Goal: Transaction & Acquisition: Purchase product/service

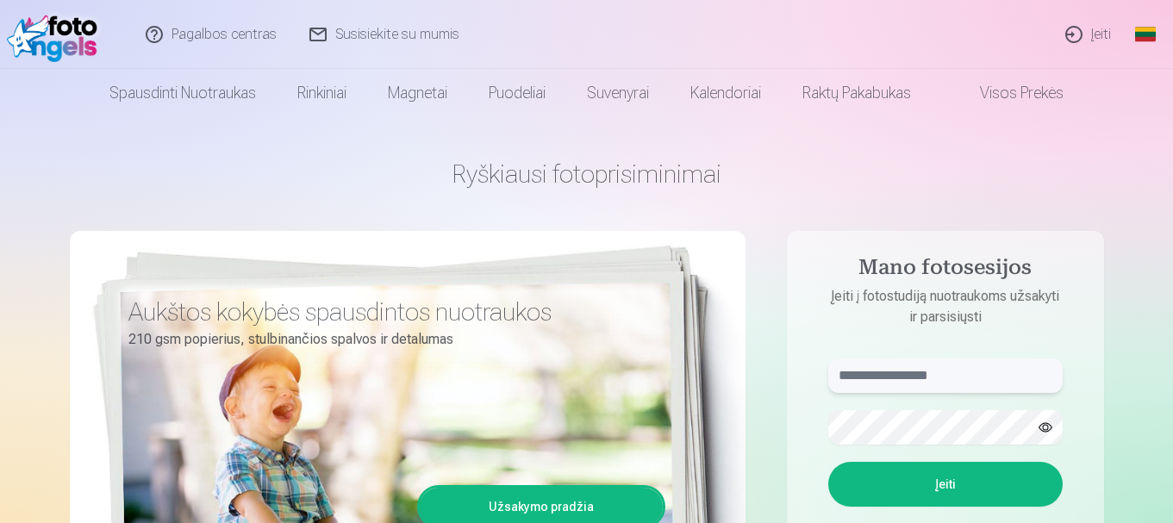
click at [888, 376] on input "text" at bounding box center [945, 375] width 234 height 34
type input "*"
type input "**********"
click at [1042, 430] on button "button" at bounding box center [1045, 427] width 33 height 33
click at [957, 483] on button "Įeiti" at bounding box center [945, 484] width 234 height 45
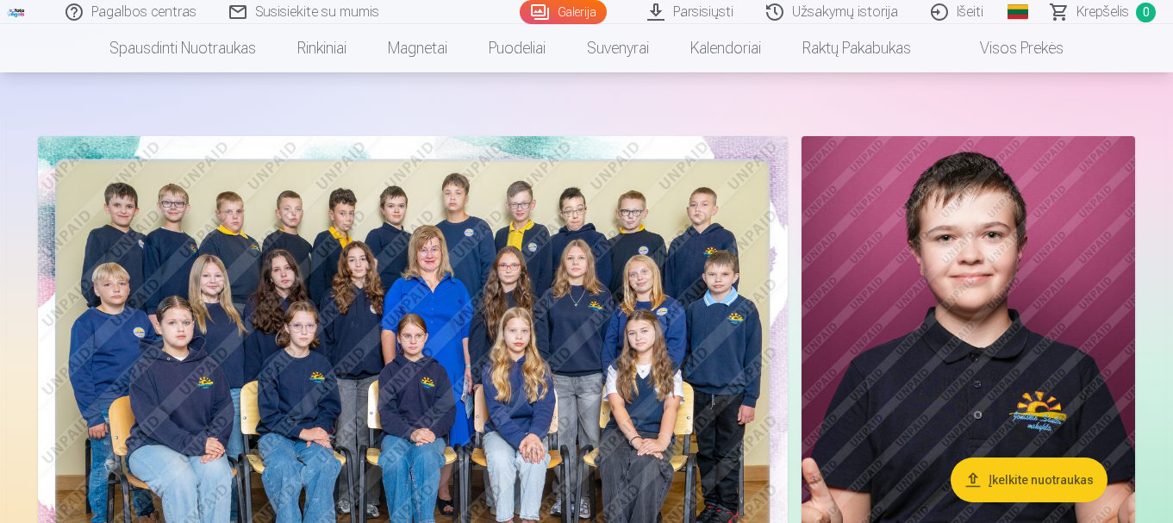
scroll to position [107, 0]
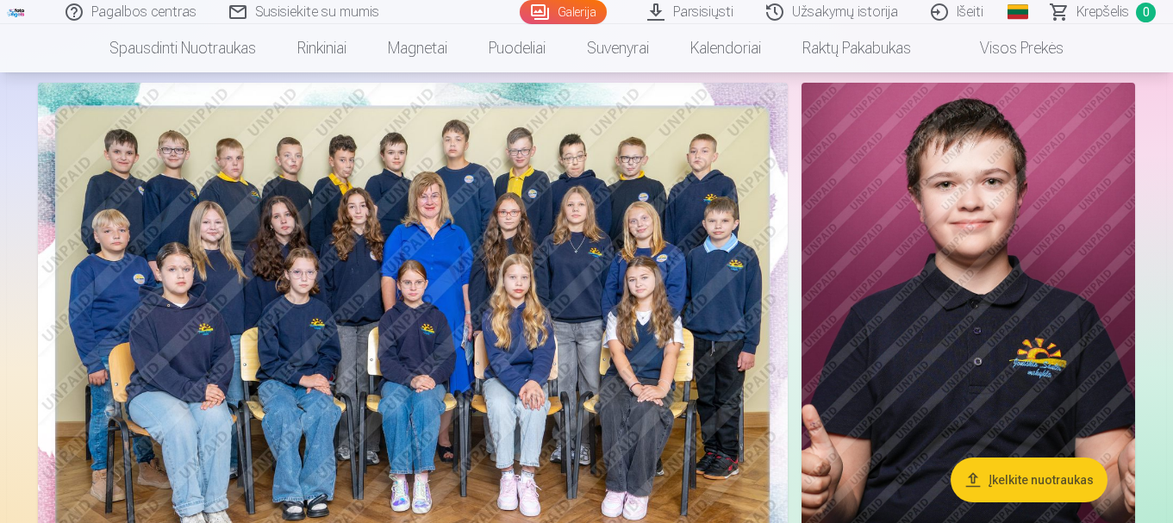
drag, startPoint x: 1176, startPoint y: 18, endPoint x: 1176, endPoint y: 42, distance: 24.1
click at [1172, 42] on html "Pagalbos centras Susisiekite su mumis Galerija Parsisiųsti Užsakymų istorija Iš…" at bounding box center [586, 154] width 1173 height 523
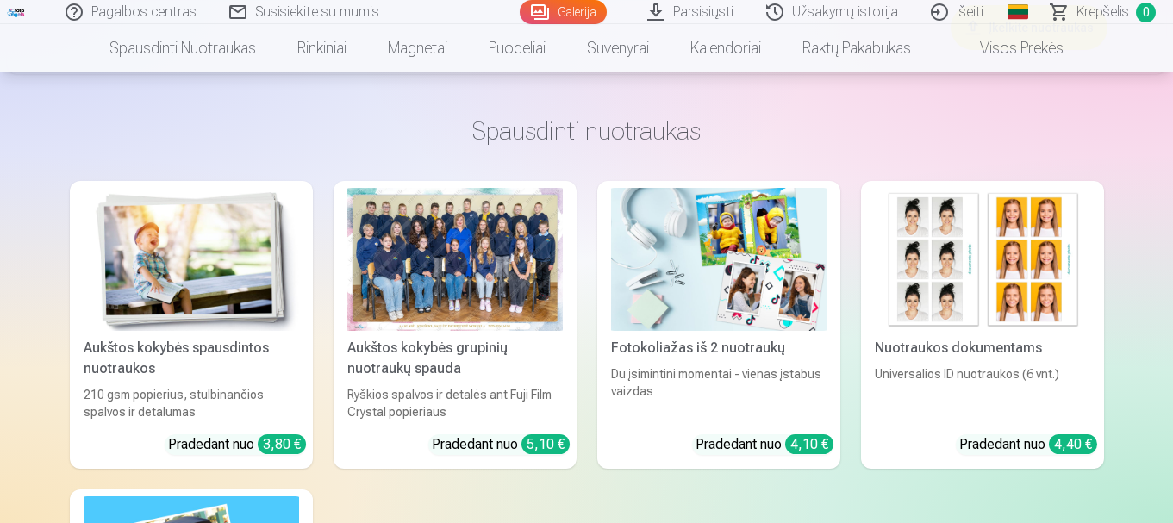
scroll to position [10574, 0]
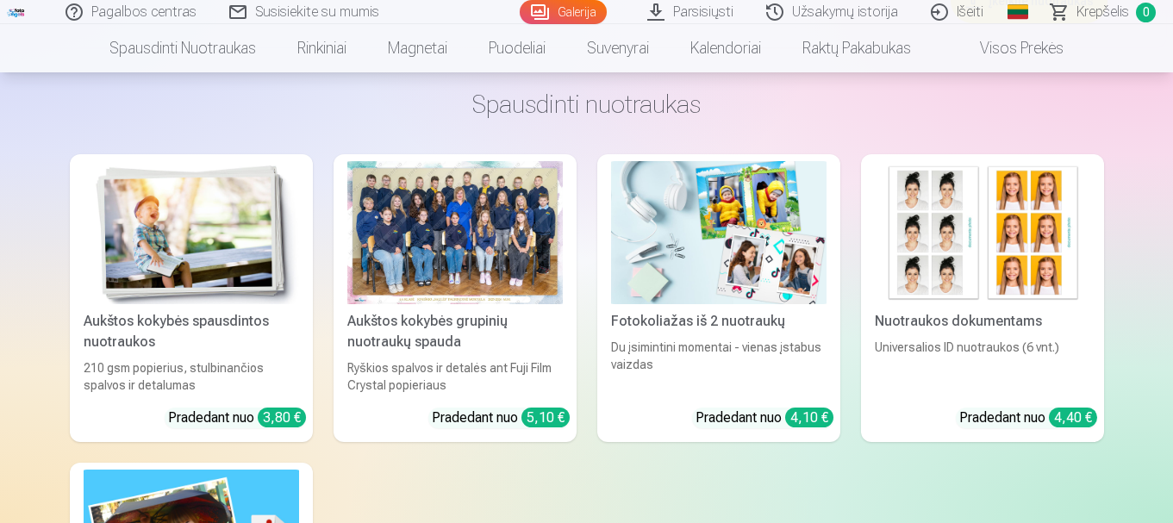
click at [465, 240] on div at bounding box center [454, 233] width 215 height 144
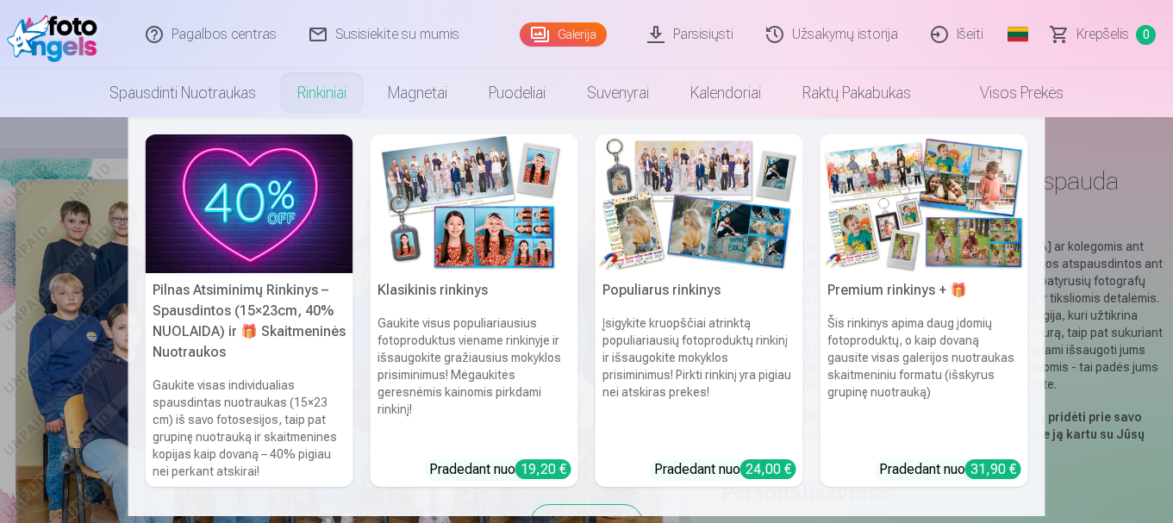
click at [329, 100] on link "Rinkiniai" at bounding box center [322, 93] width 90 height 48
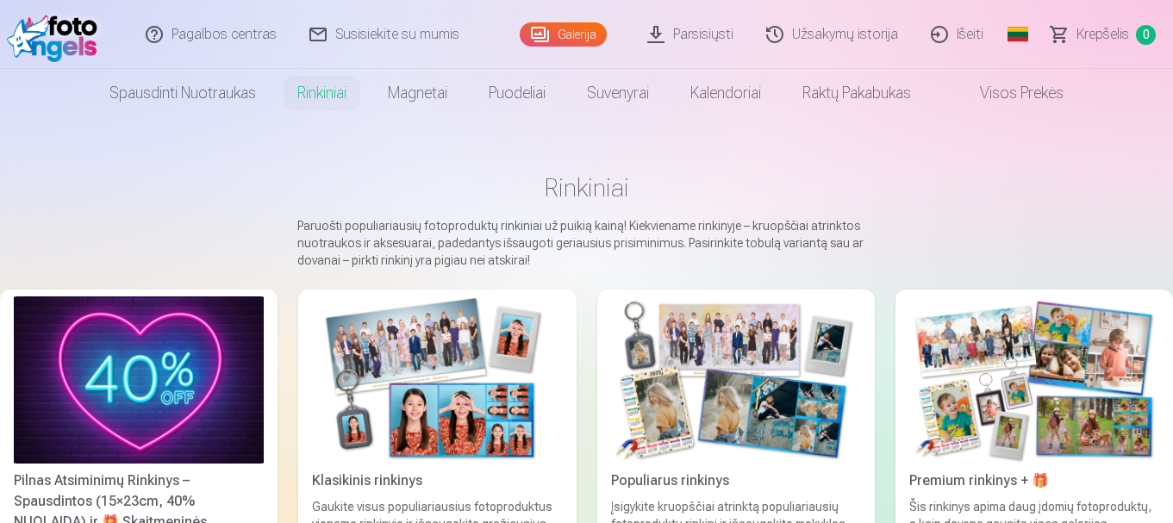
drag, startPoint x: 1173, startPoint y: 33, endPoint x: 1176, endPoint y: 108, distance: 75.0
click at [1172, 108] on html "Pagalbos centras Susisiekite su mumis Galerija Parsisiųsti Užsakymų istorija Iš…" at bounding box center [586, 261] width 1173 height 523
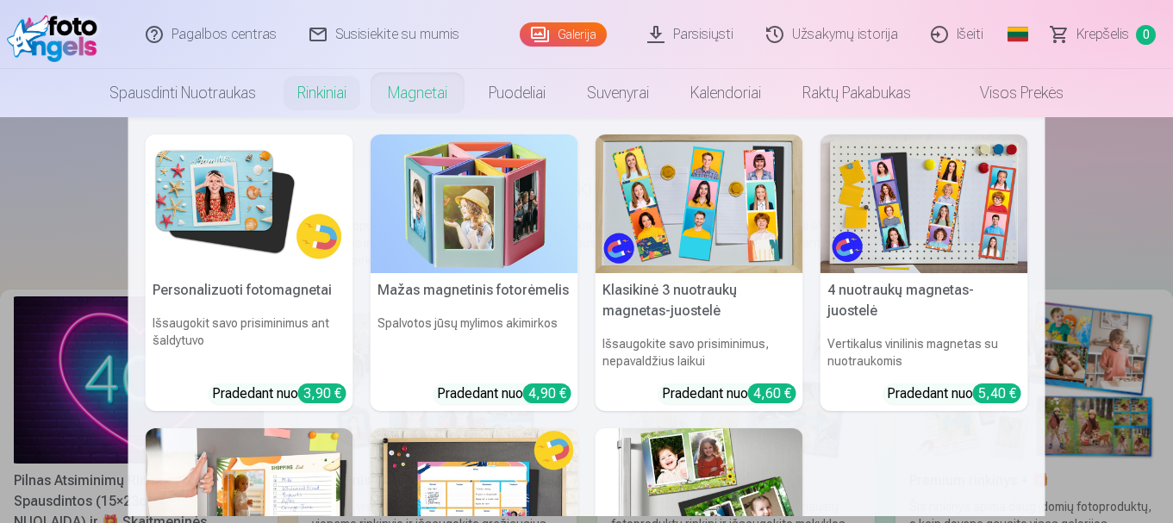
click at [681, 297] on h5 "Klasikinė 3 nuotraukų magnetas-juostelė" at bounding box center [699, 300] width 208 height 55
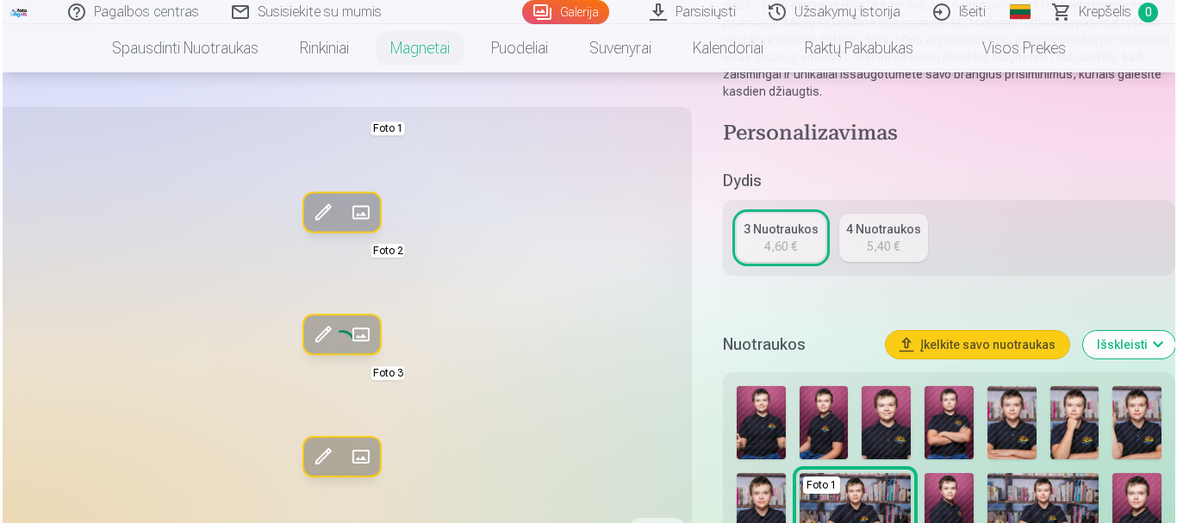
scroll to position [439, 0]
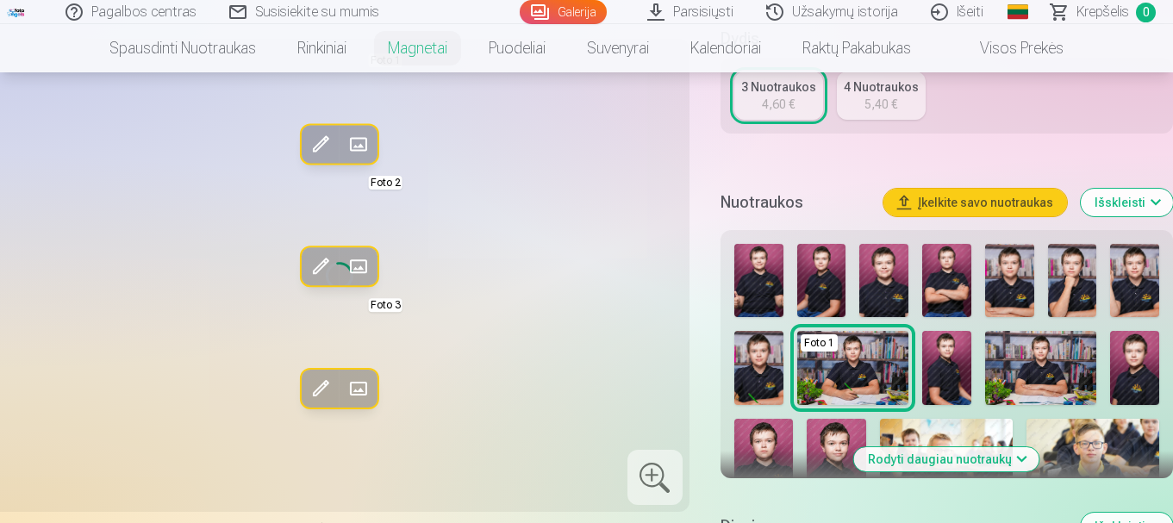
click at [980, 200] on button "Įkelkite savo nuotraukas" at bounding box center [975, 203] width 184 height 28
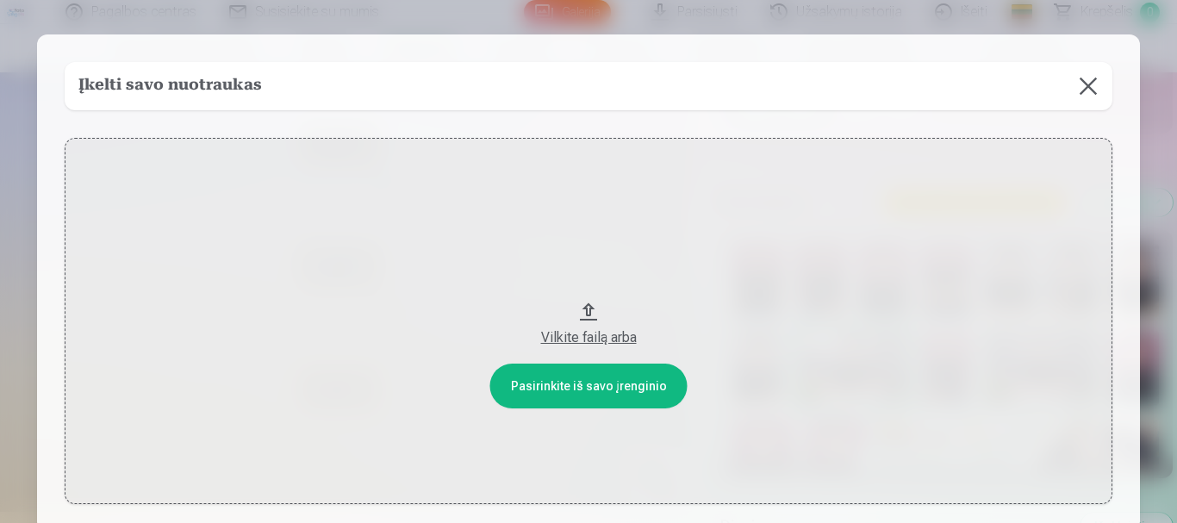
click at [578, 388] on button "Vilkite failą arba" at bounding box center [589, 321] width 1048 height 366
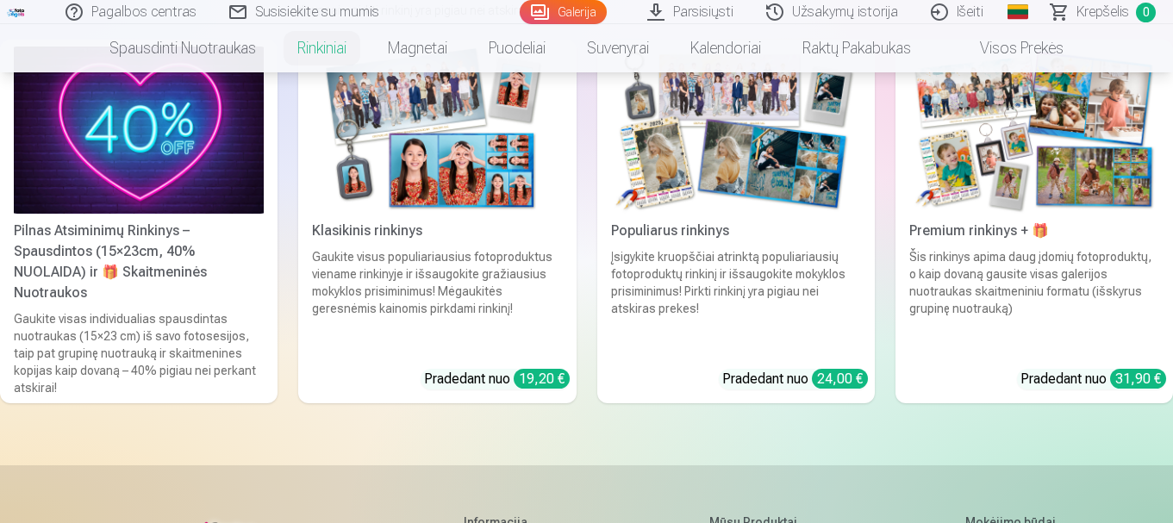
scroll to position [201, 0]
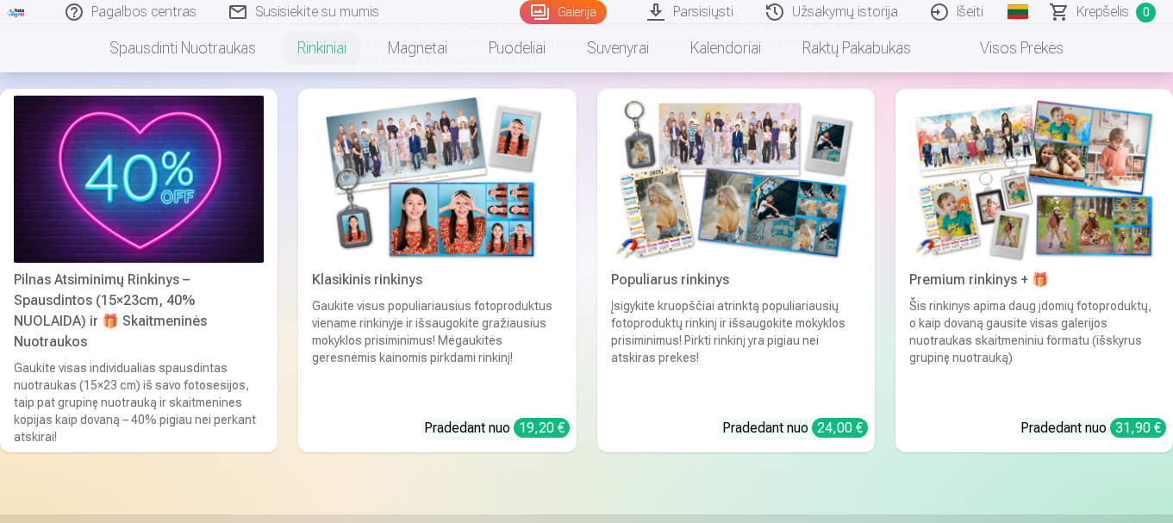
click at [688, 282] on div "Populiarus rinkinys" at bounding box center [736, 280] width 264 height 21
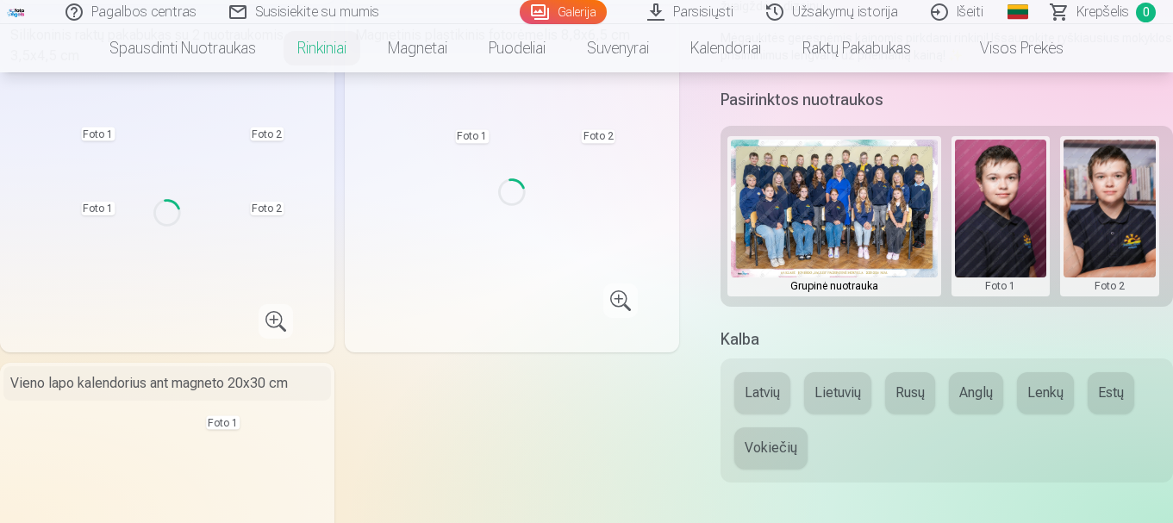
scroll to position [542, 0]
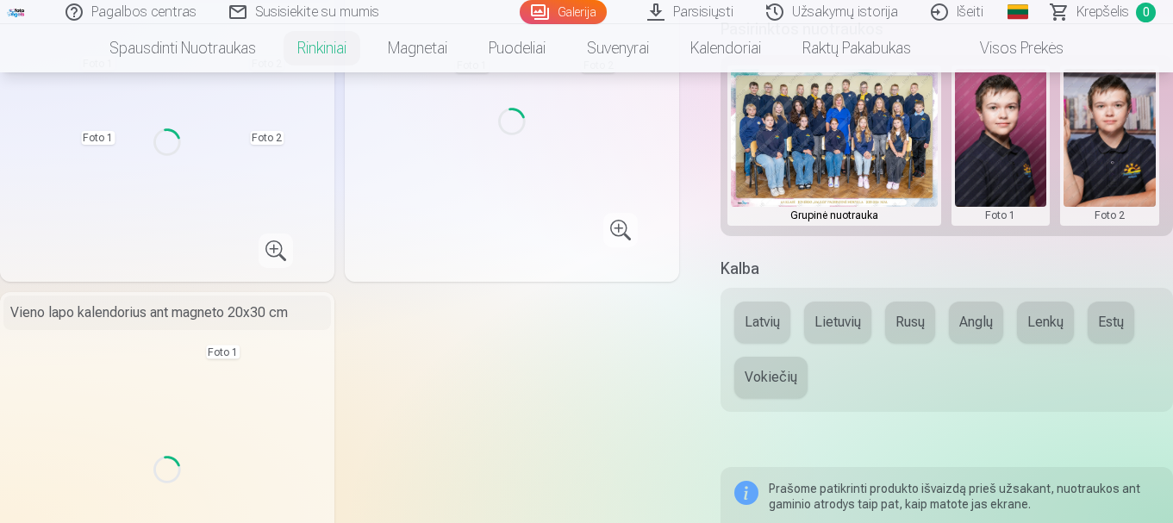
click at [1011, 151] on button at bounding box center [1001, 145] width 92 height 153
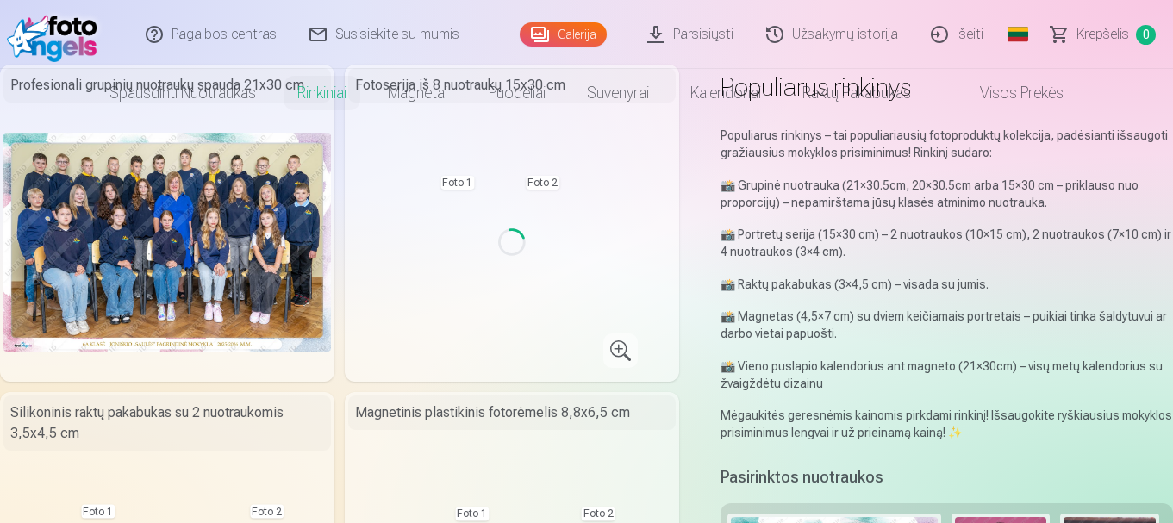
scroll to position [0, 0]
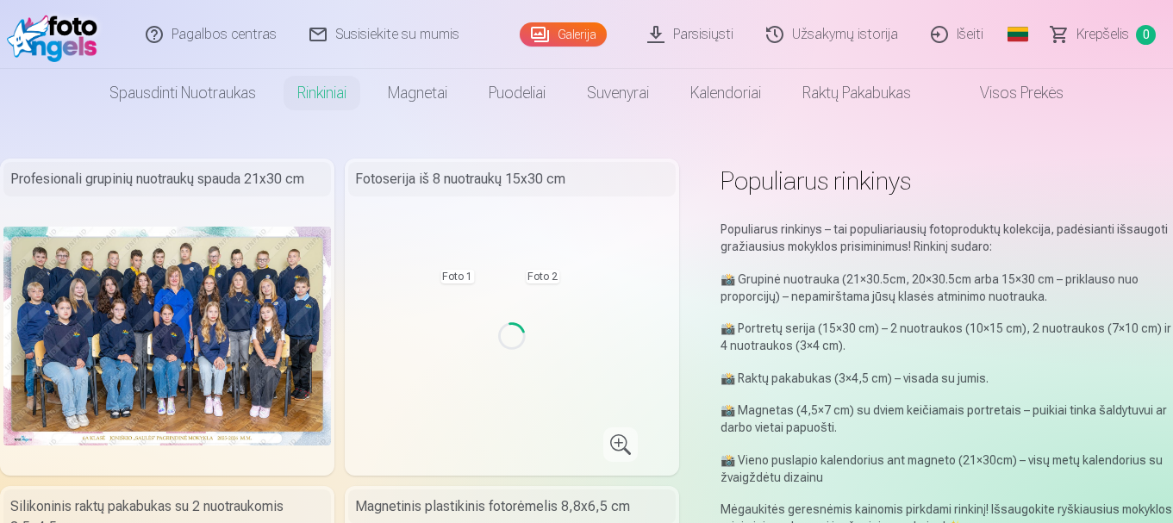
click at [631, 93] on div at bounding box center [586, 261] width 1173 height 523
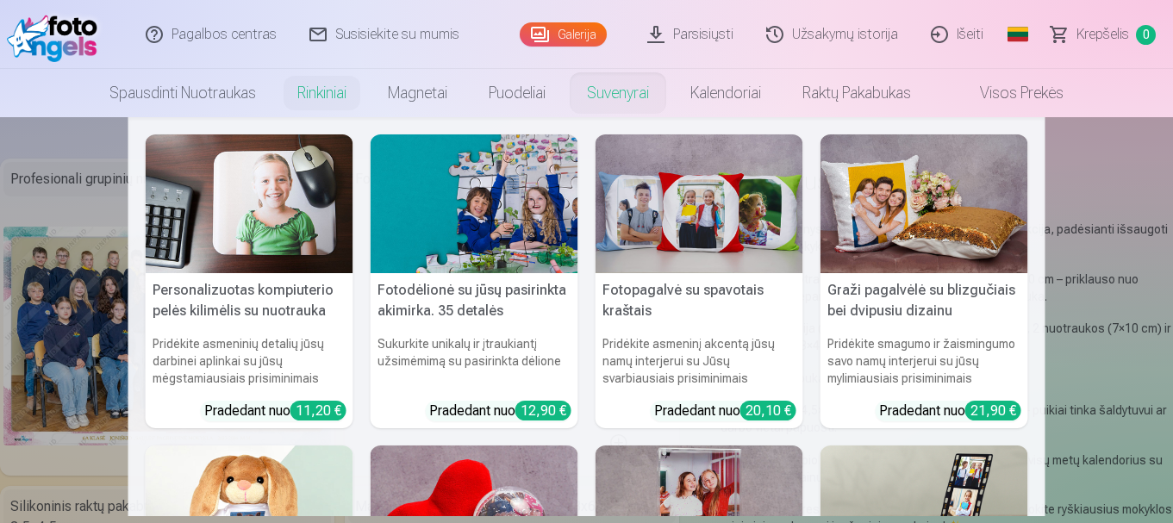
click at [544, 200] on img at bounding box center [474, 203] width 208 height 139
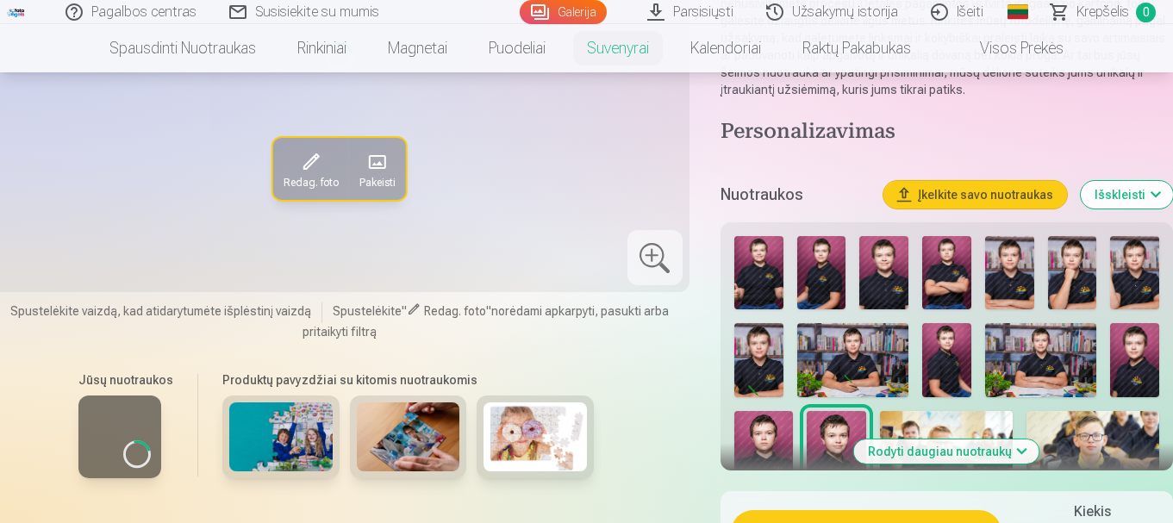
scroll to position [352, 0]
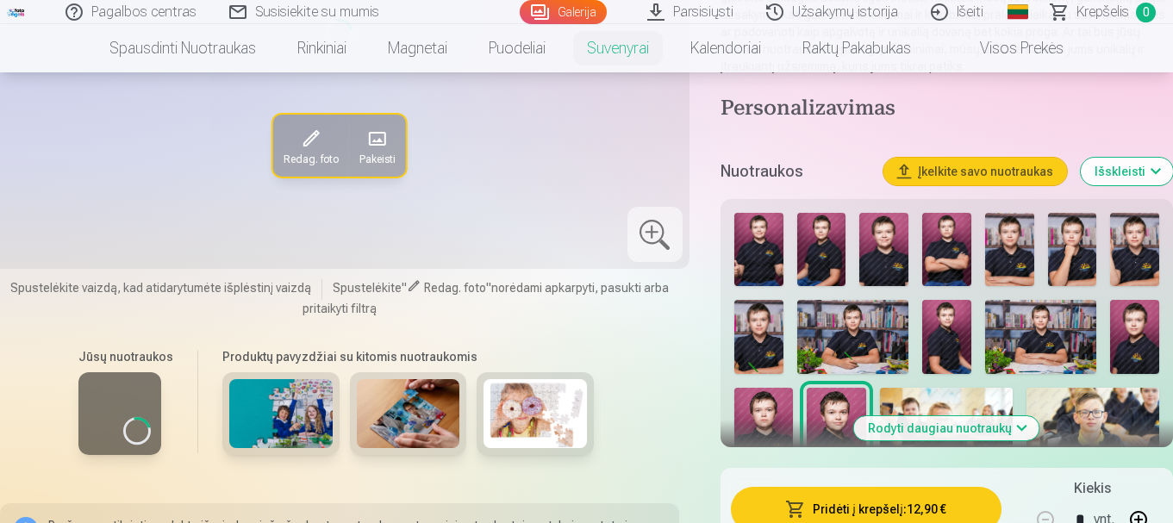
click at [1041, 321] on img at bounding box center [1040, 337] width 111 height 74
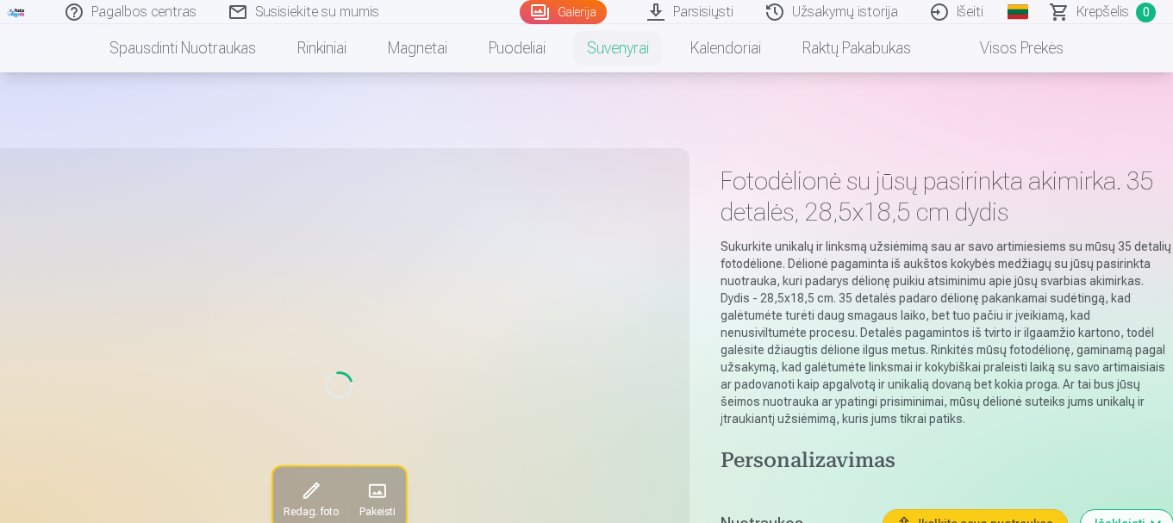
scroll to position [170, 0]
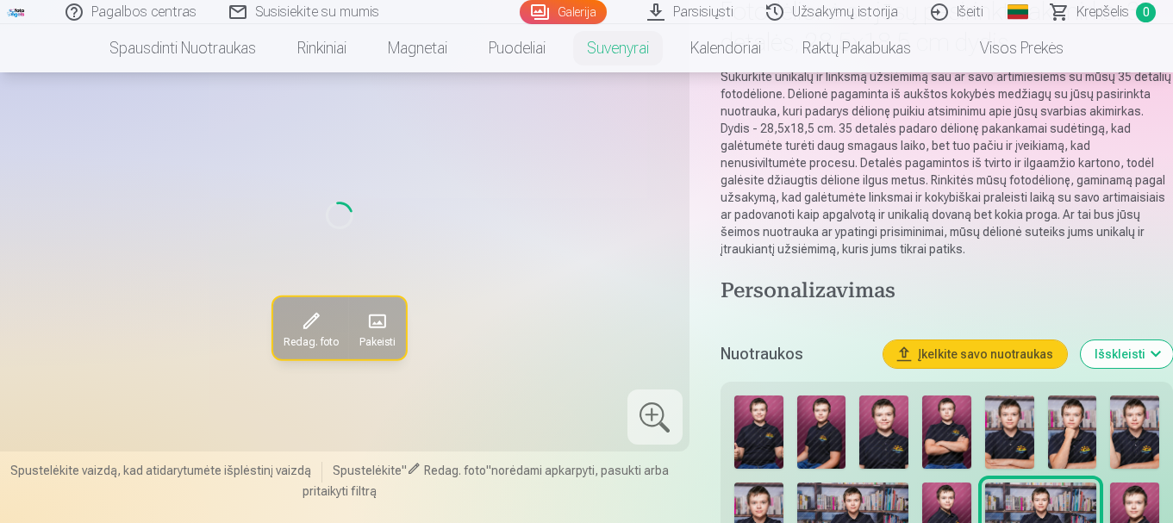
click at [314, 336] on span "Redag. foto" at bounding box center [310, 342] width 55 height 14
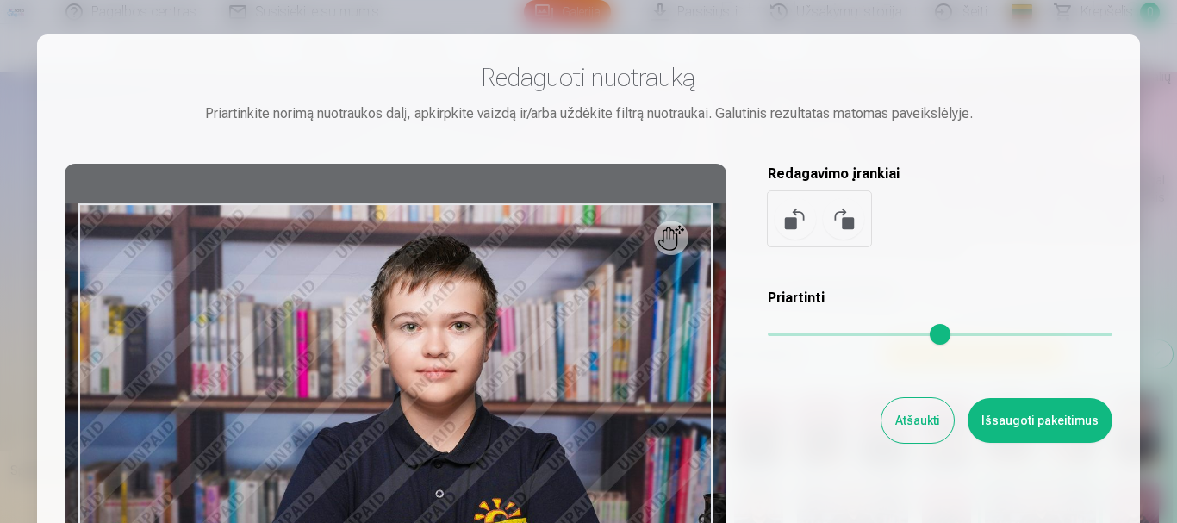
drag, startPoint x: 776, startPoint y: 333, endPoint x: 865, endPoint y: 339, distance: 89.0
click at [865, 336] on input "range" at bounding box center [940, 334] width 345 height 3
type input "****"
click at [1005, 417] on button "Išsaugoti pakeitimus" at bounding box center [1040, 420] width 145 height 45
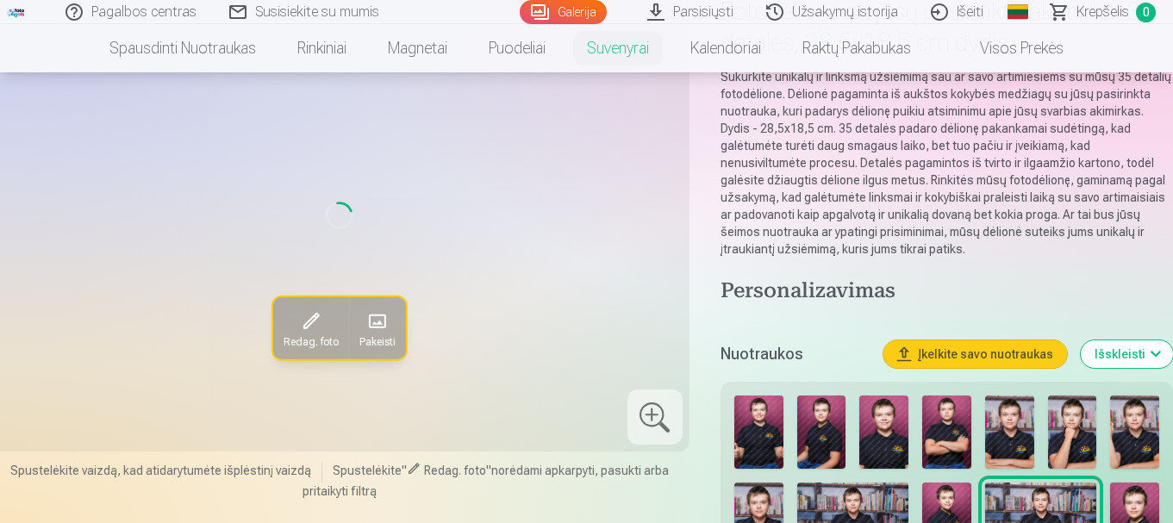
scroll to position [0, 0]
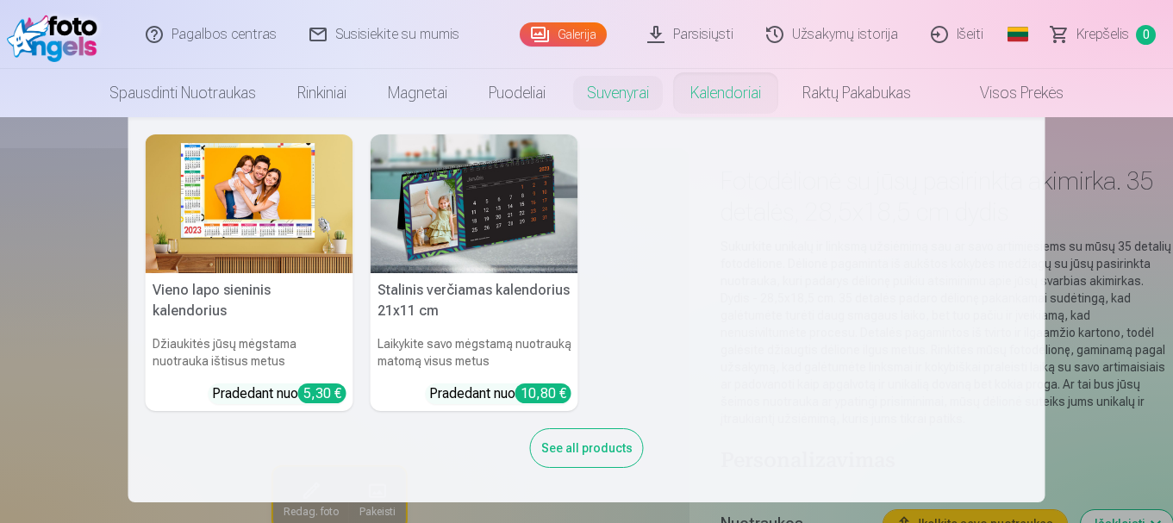
click at [718, 91] on link "Kalendoriai" at bounding box center [725, 93] width 112 height 48
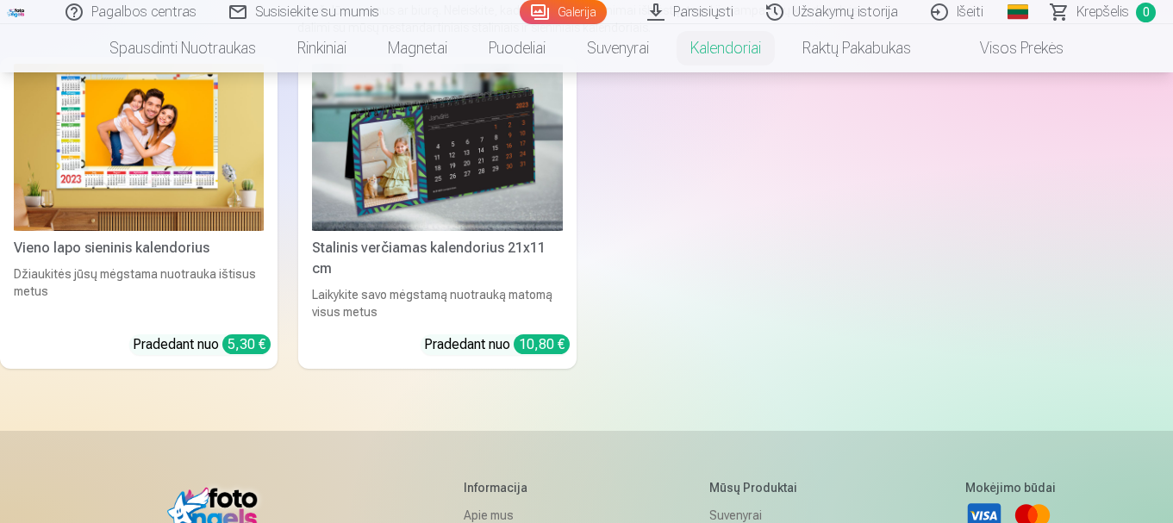
scroll to position [302, 0]
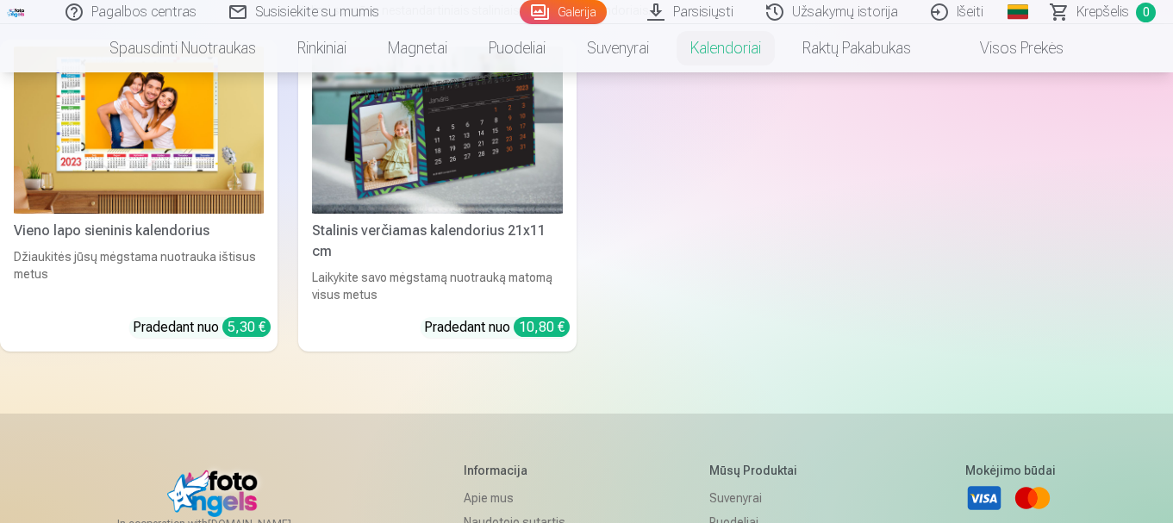
click at [103, 233] on div "Vieno lapo sieninis kalendorius" at bounding box center [139, 231] width 264 height 21
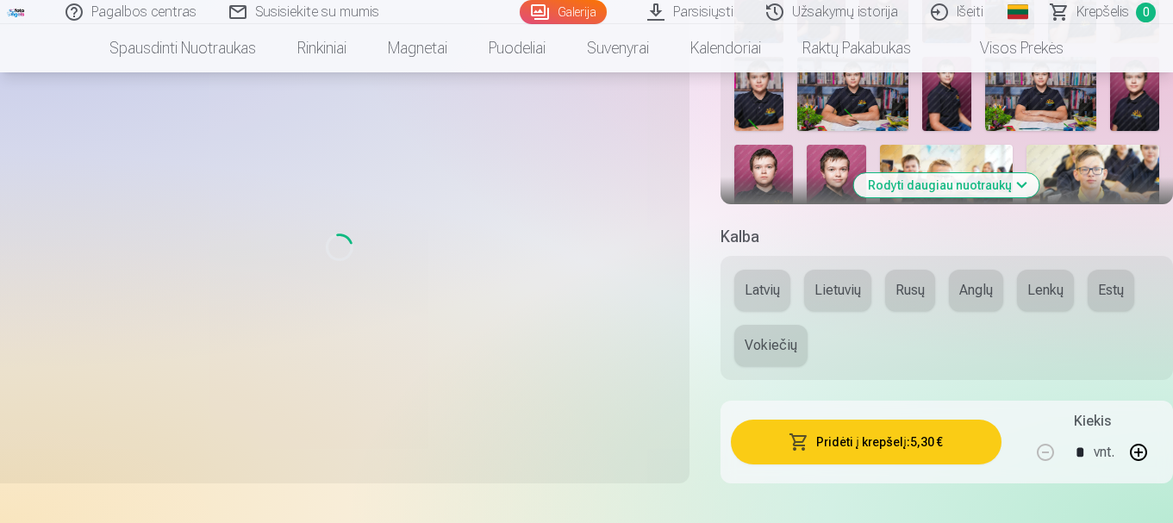
scroll to position [540, 0]
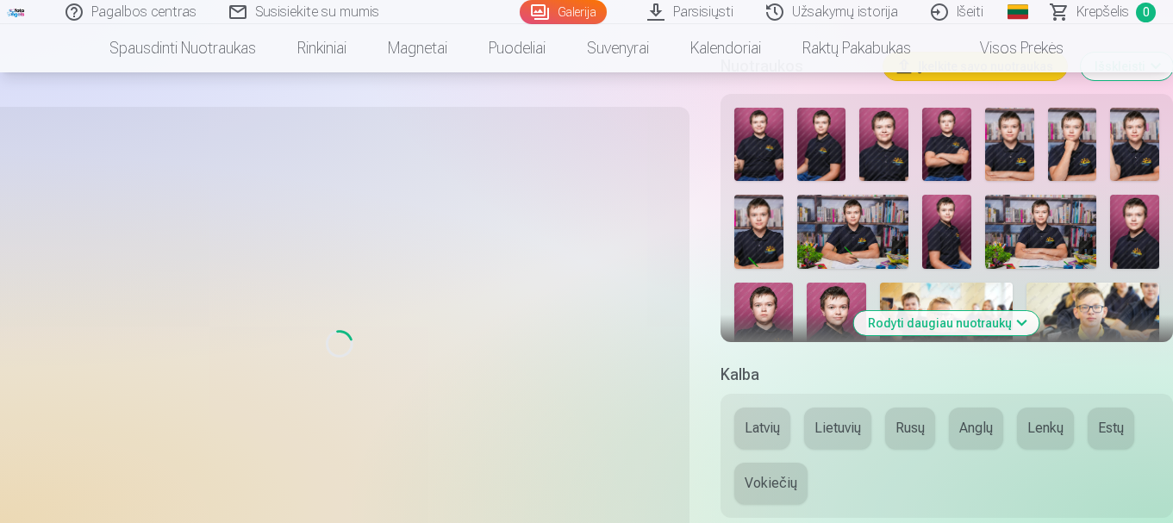
click at [1046, 218] on img at bounding box center [1040, 232] width 111 height 74
click at [1018, 311] on button "Rodyti daugiau nuotraukų" at bounding box center [946, 323] width 185 height 24
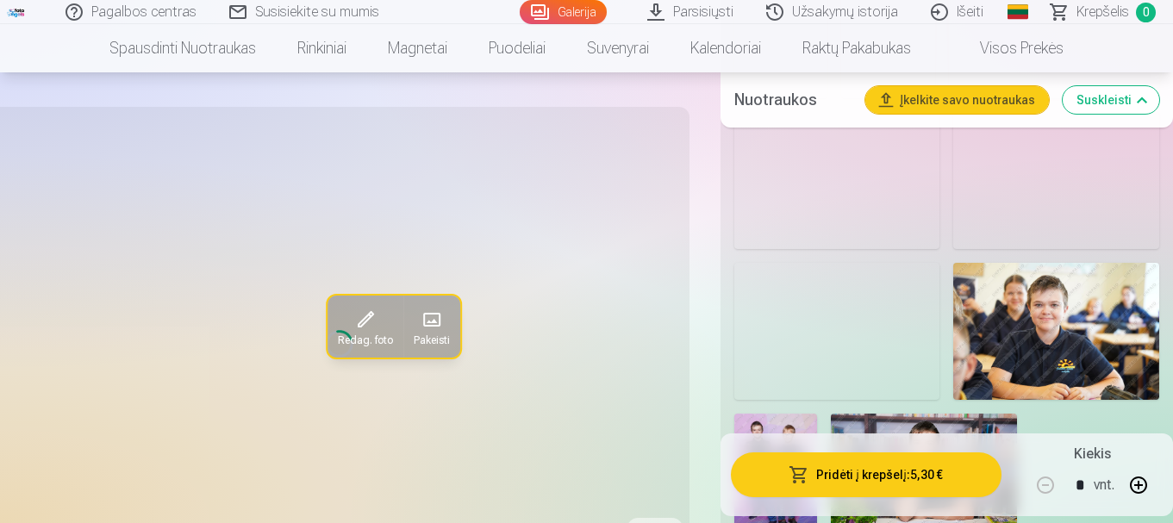
scroll to position [2033, 0]
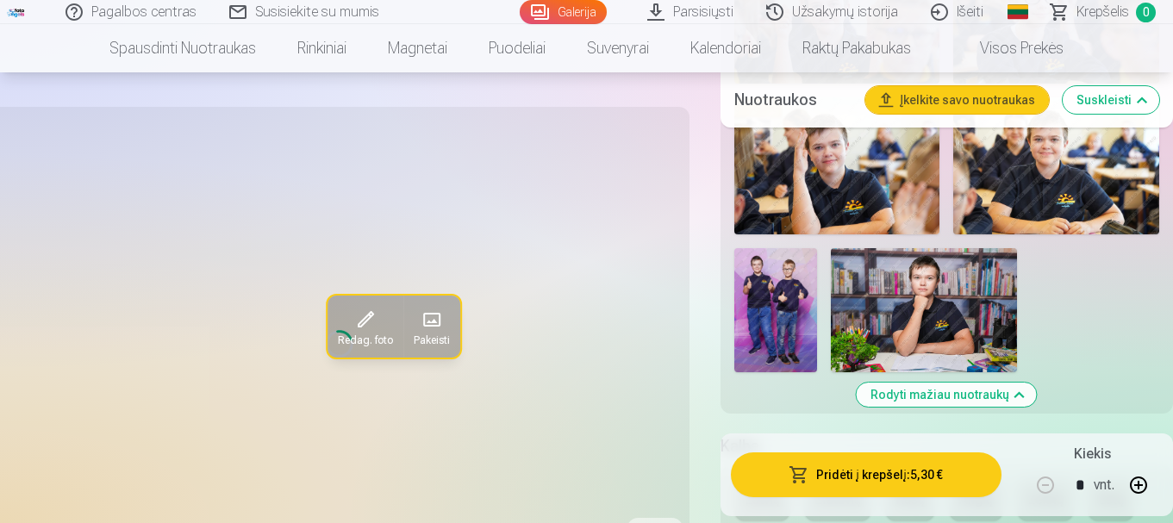
click at [914, 303] on img at bounding box center [924, 310] width 186 height 124
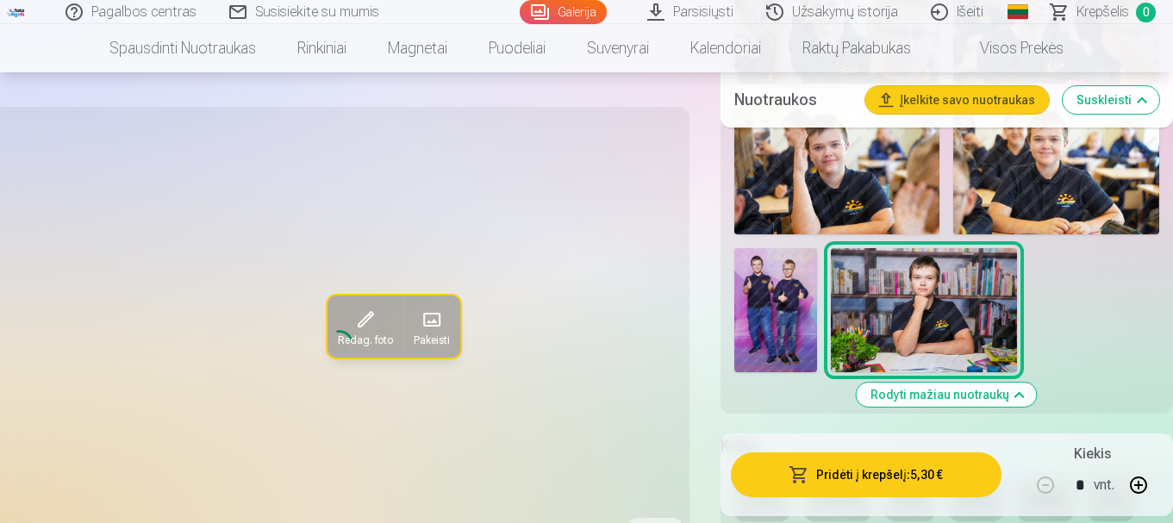
click at [1027, 53] on link "Visos prekės" at bounding box center [1007, 48] width 152 height 48
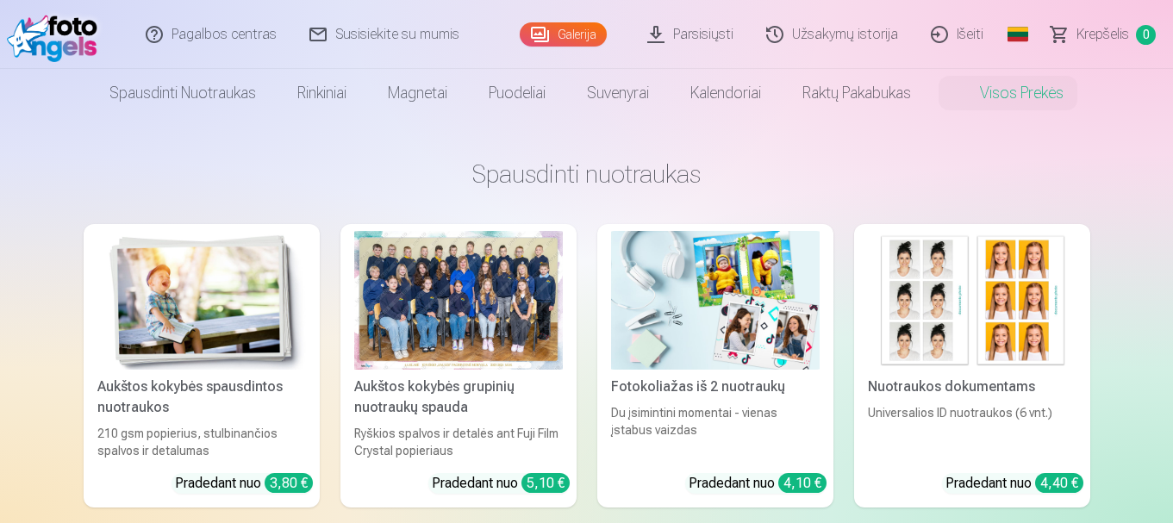
click at [420, 339] on div at bounding box center [458, 300] width 208 height 139
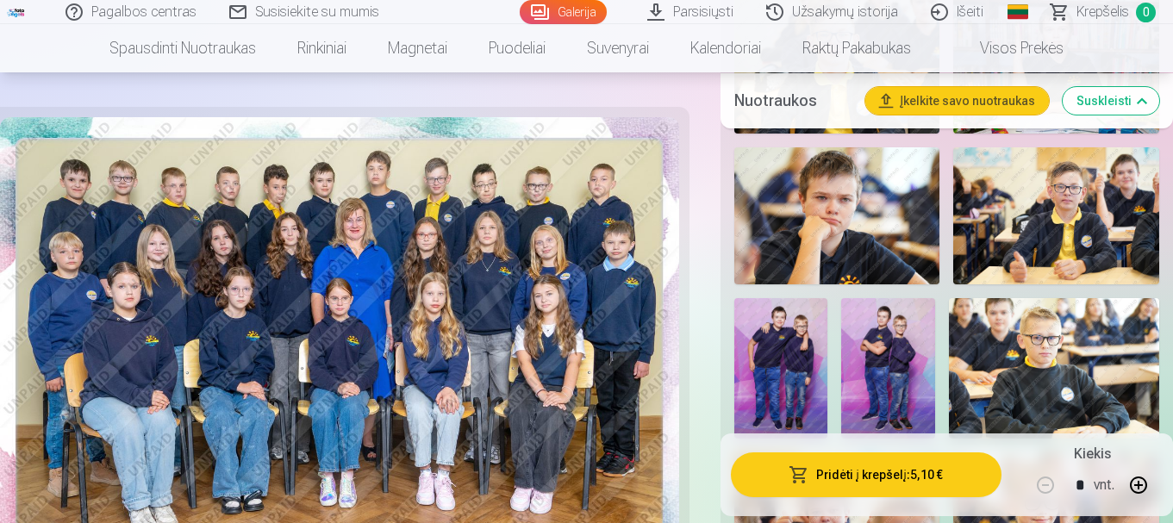
scroll to position [1578, 0]
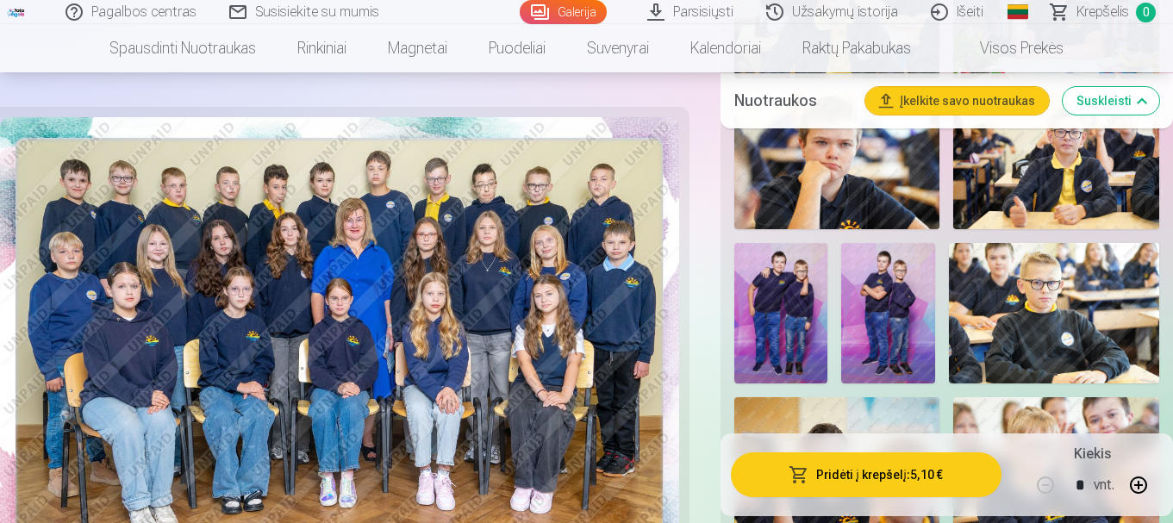
click at [826, 198] on img at bounding box center [837, 160] width 206 height 137
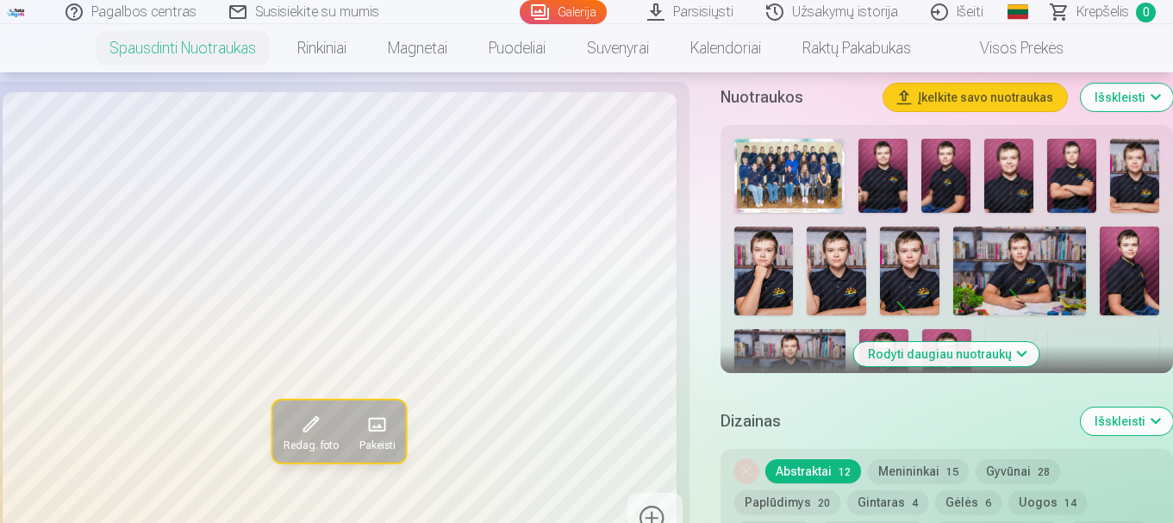
scroll to position [987, 0]
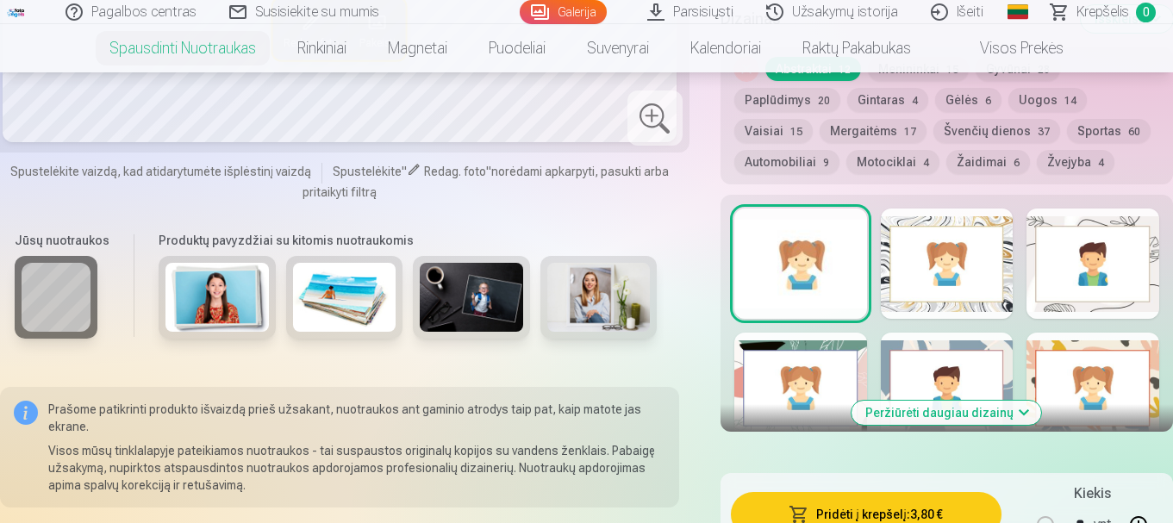
click at [887, 158] on button "Motociklai 4" at bounding box center [892, 162] width 93 height 24
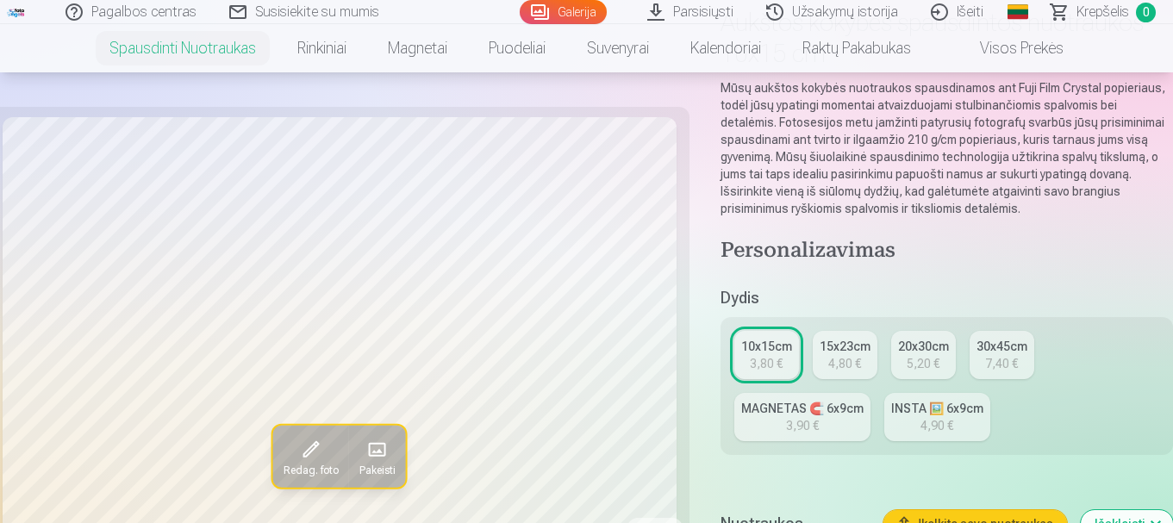
scroll to position [0, 0]
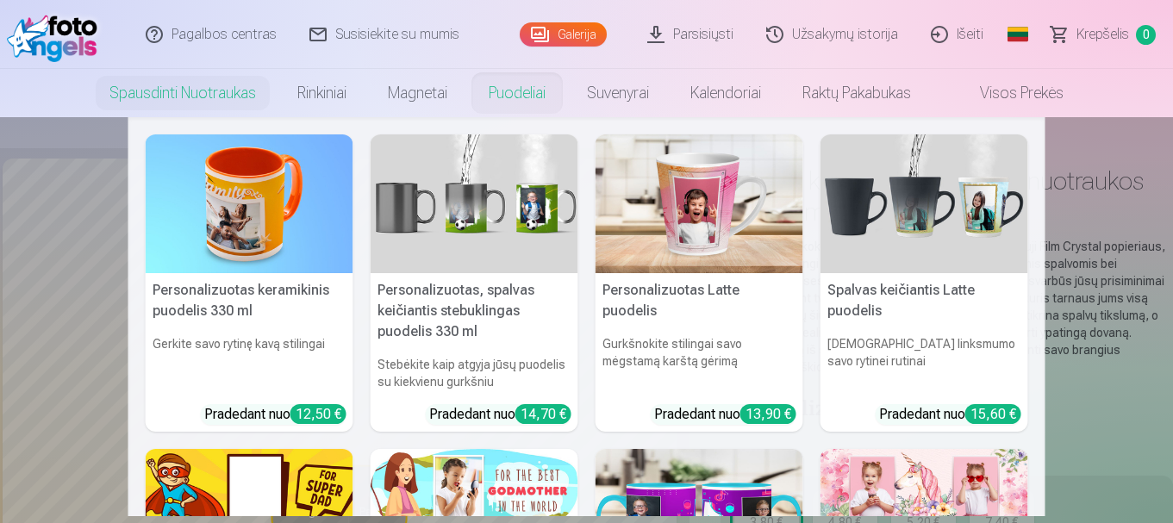
click at [530, 97] on link "Puodeliai" at bounding box center [517, 93] width 98 height 48
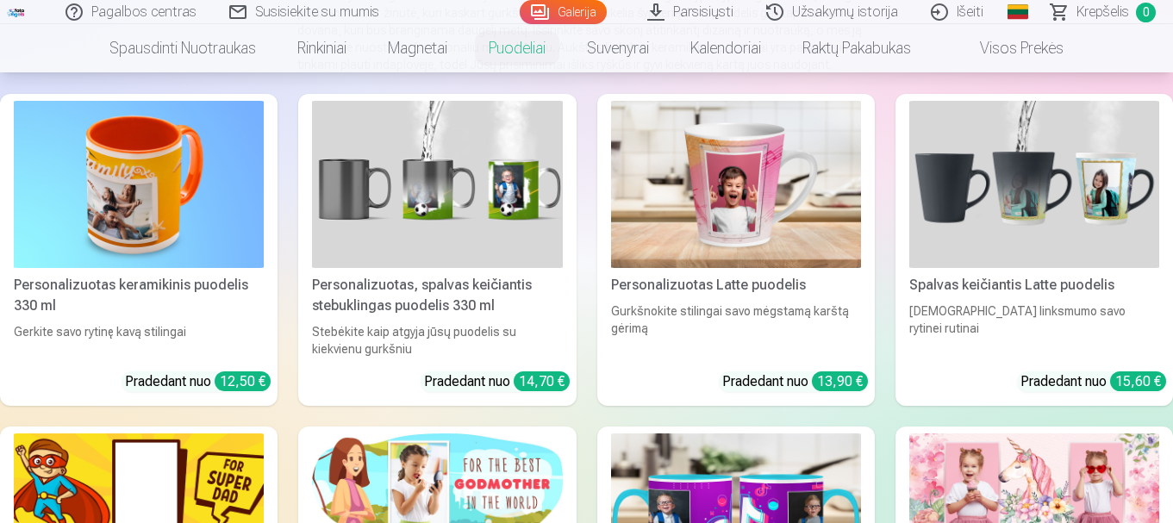
scroll to position [248, 0]
